Goal: Communication & Community: Share content

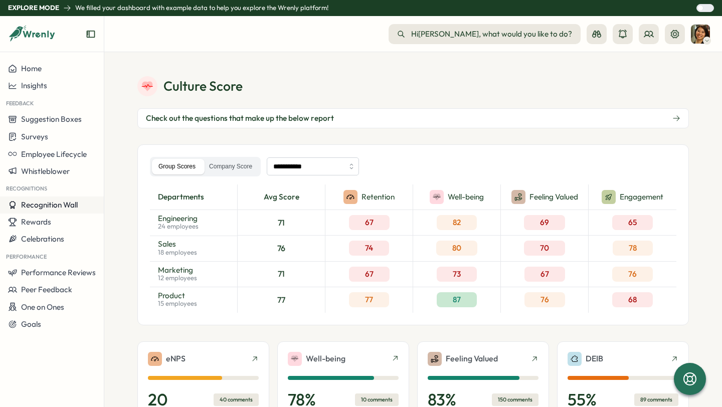
click at [37, 204] on span "Recognition Wall" at bounding box center [49, 205] width 57 height 10
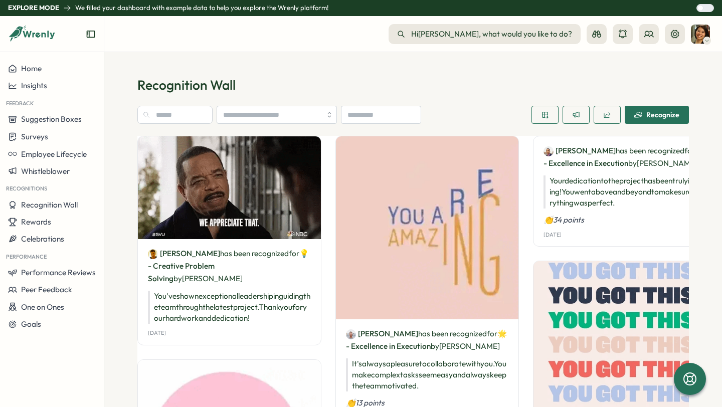
drag, startPoint x: 185, startPoint y: 325, endPoint x: 131, endPoint y: 324, distance: 54.2
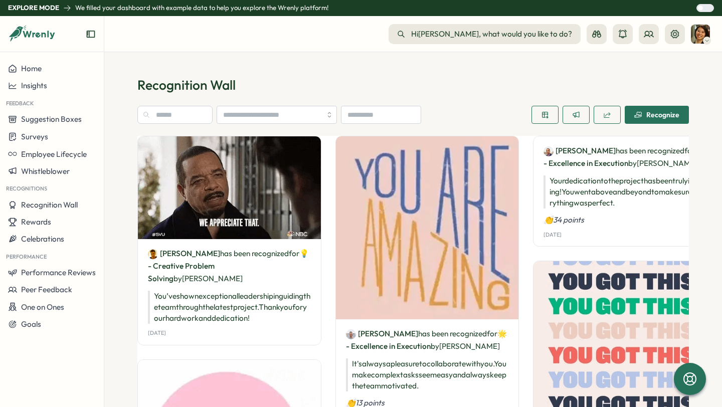
click at [131, 324] on section "Recognition Wall Recognize [PERSON_NAME] has been recognized for 💡 - Creative P…" at bounding box center [413, 229] width 618 height 355
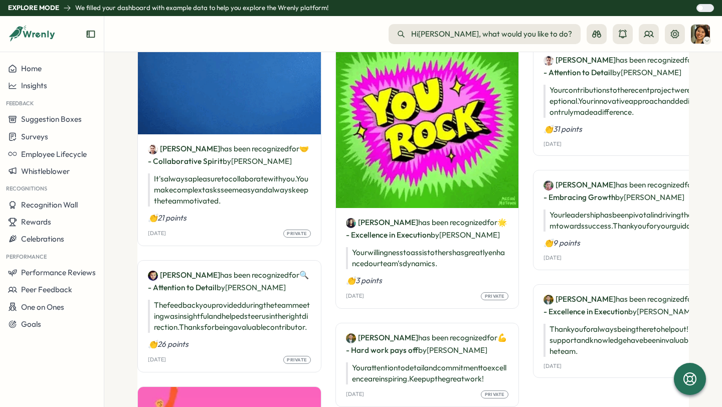
scroll to position [722, 0]
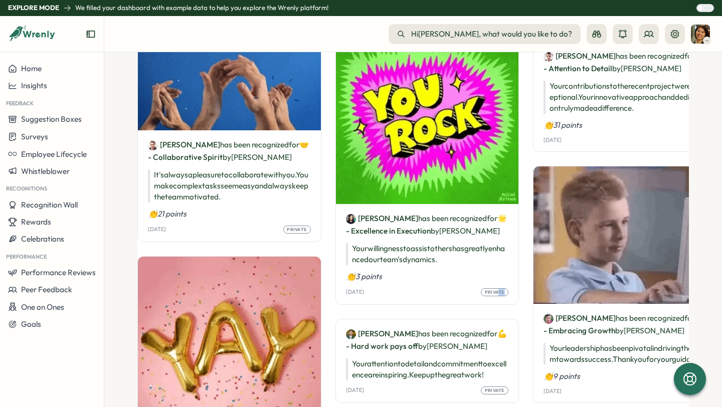
drag, startPoint x: 477, startPoint y: 275, endPoint x: 498, endPoint y: 274, distance: 21.1
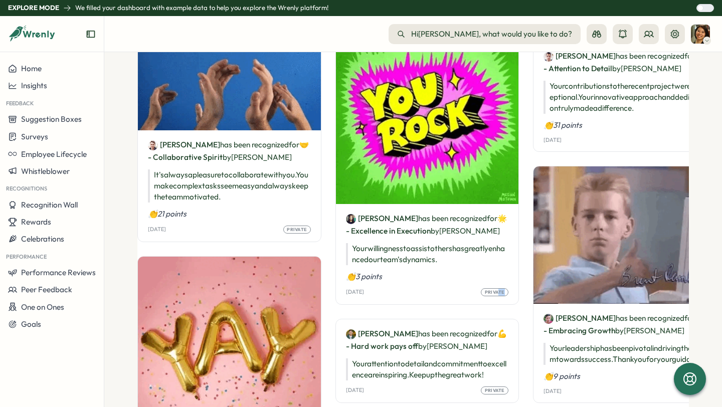
click at [498, 274] on div "[PERSON_NAME] has been recognized for 💡 - Creative Problem Solving by [PERSON_N…" at bounding box center [413, 143] width 552 height 1459
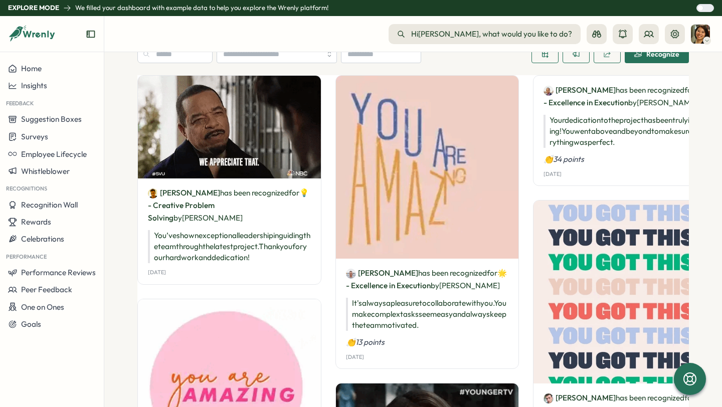
scroll to position [0, 0]
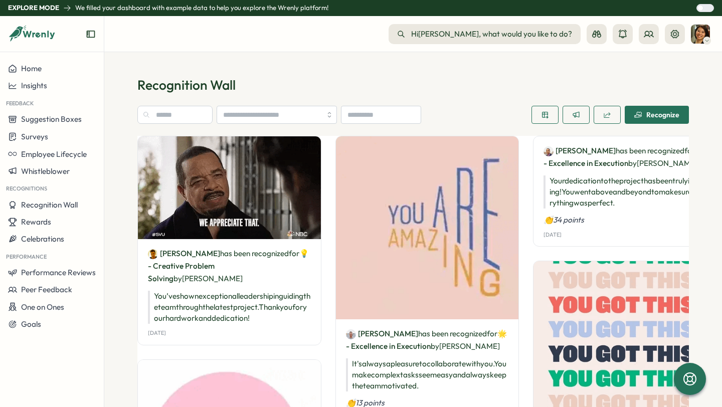
click at [656, 118] on div "Recognize" at bounding box center [657, 115] width 45 height 8
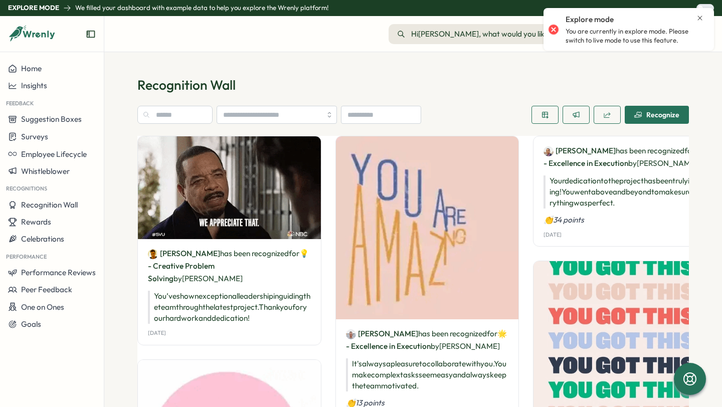
click at [700, 18] on icon "Close notification" at bounding box center [700, 18] width 5 height 5
